Goal: Information Seeking & Learning: Learn about a topic

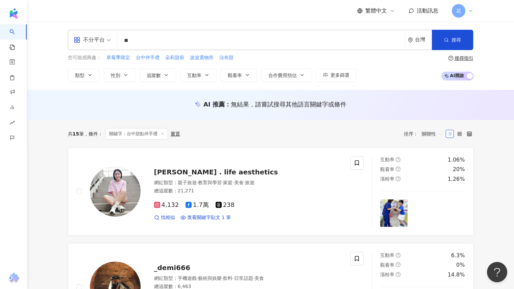
type input "*"
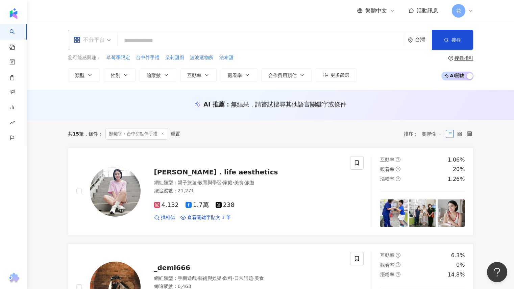
click at [105, 36] on span "不分平台" at bounding box center [92, 39] width 37 height 11
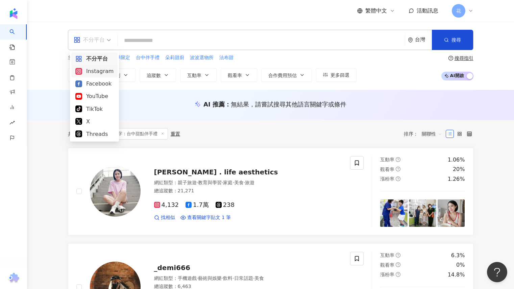
click at [89, 73] on div "Instagram" at bounding box center [94, 71] width 38 height 8
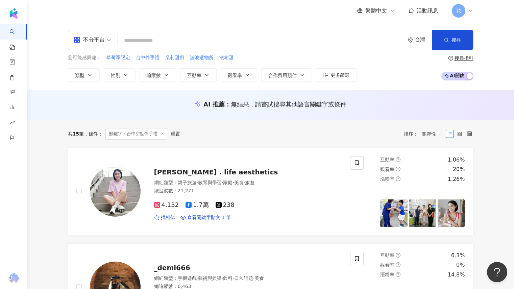
click at [143, 41] on input "search" at bounding box center [261, 40] width 282 height 13
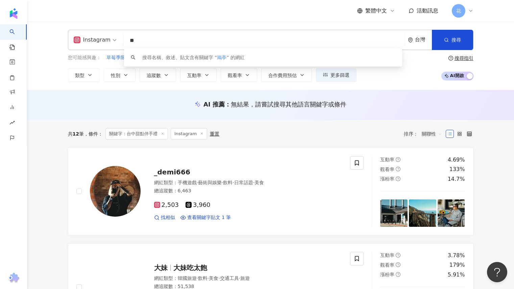
type input "*"
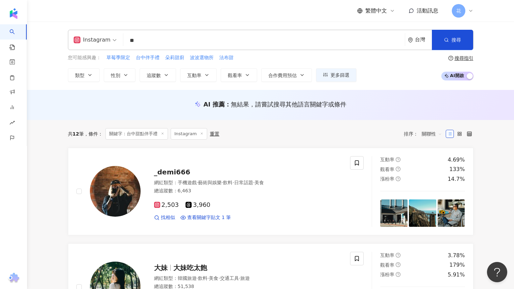
type input "*"
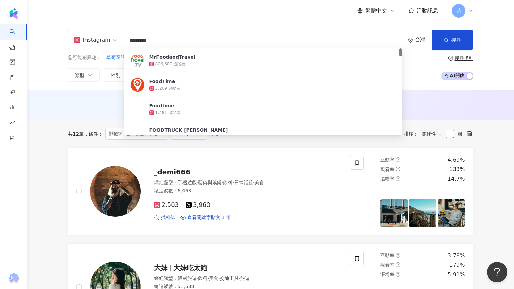
type input "*********"
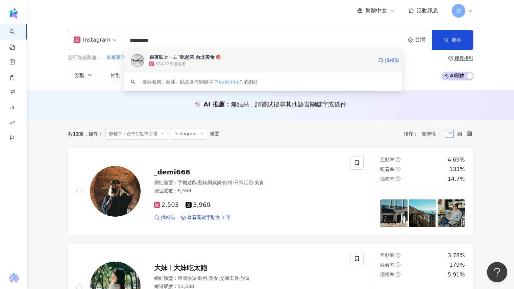
click at [186, 71] on div "跟著呋ㄊㄧㄥˋ吃起來 台北美食 524,123 追蹤者 找相似" at bounding box center [263, 60] width 278 height 24
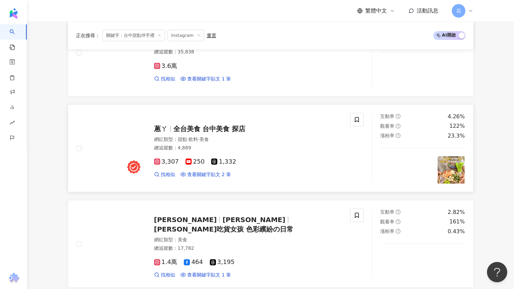
scroll to position [541, 0]
